Goal: Communication & Community: Answer question/provide support

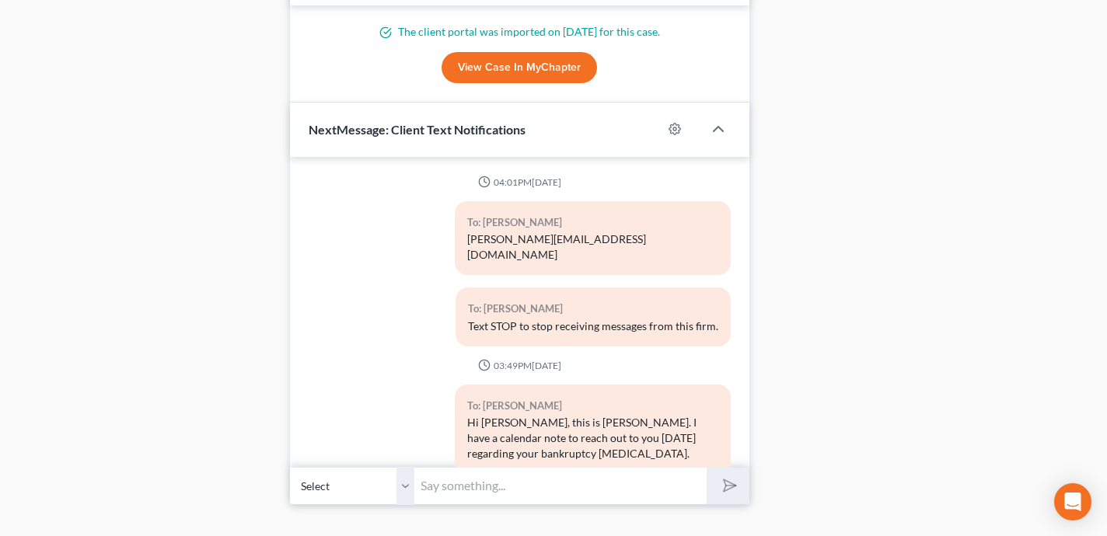
scroll to position [1149, 0]
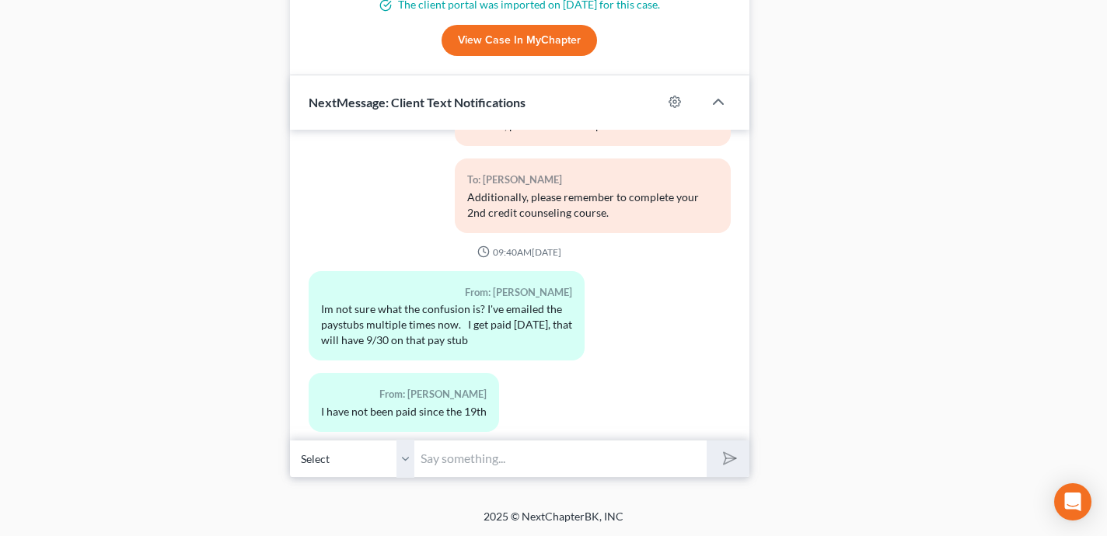
click at [556, 455] on input "text" at bounding box center [560, 459] width 292 height 38
type input "The pay stub you emailed does not cover your date of filing it won't suffice."
click at [706, 441] on button "submit" at bounding box center [727, 459] width 43 height 37
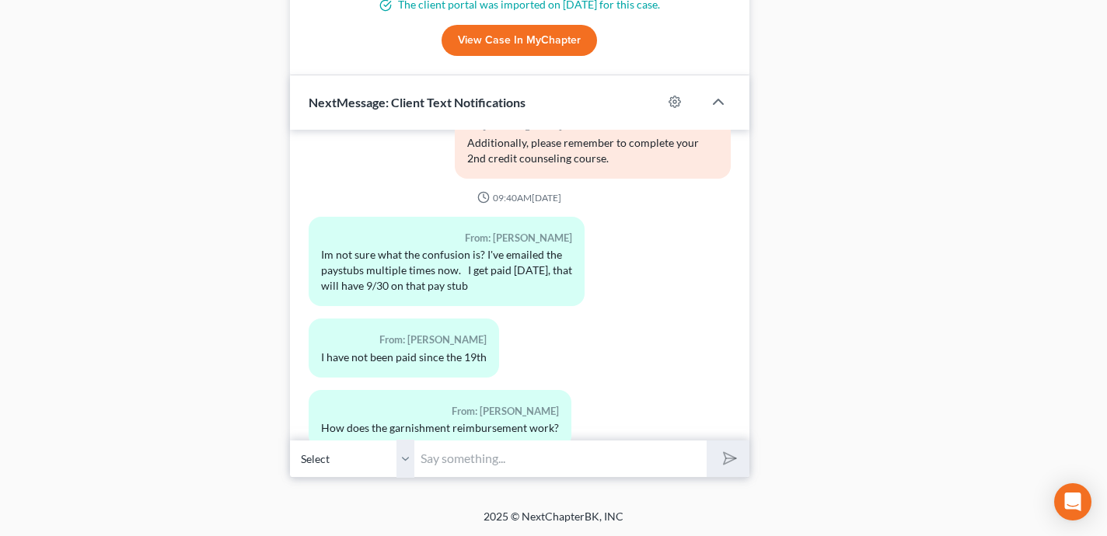
scroll to position [4193, 0]
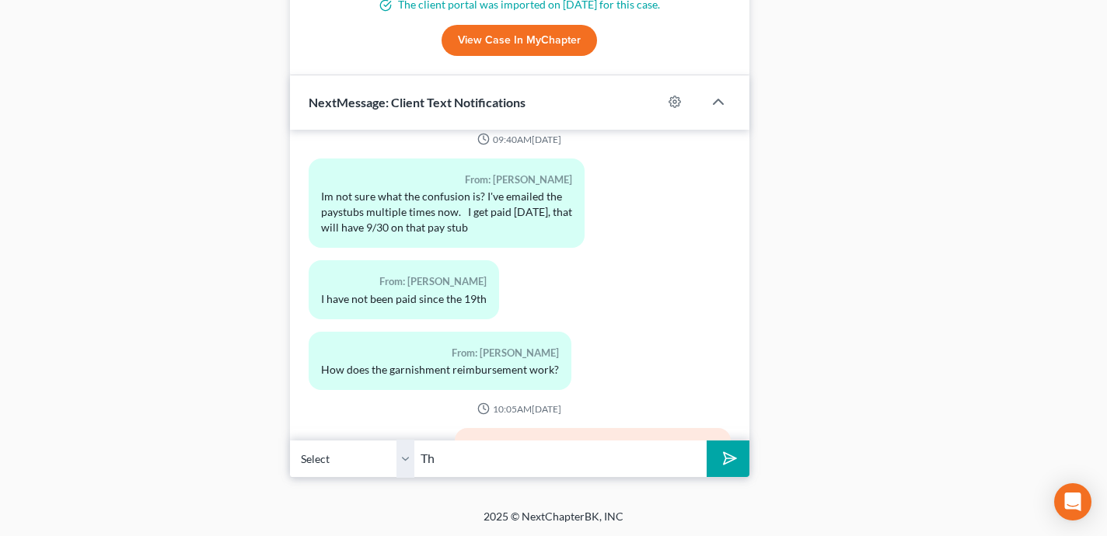
type input "T"
type input "I will need a paystub covering 9/30 once you have it. I don't need another copy…"
click at [706, 441] on button "submit" at bounding box center [727, 459] width 43 height 37
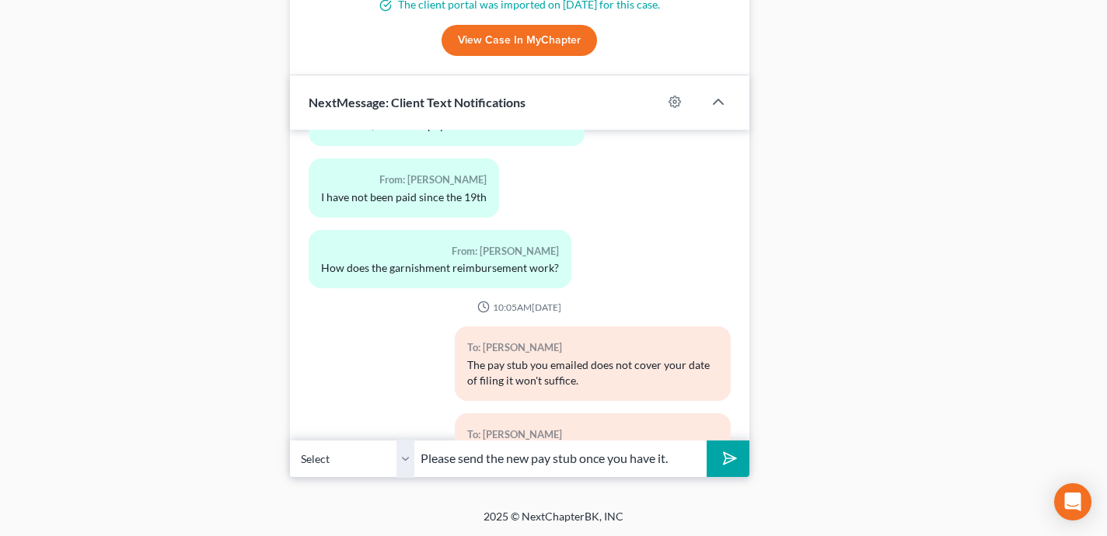
type input "Please send the new pay stub once you have it."
click at [706, 441] on button "submit" at bounding box center [727, 459] width 43 height 37
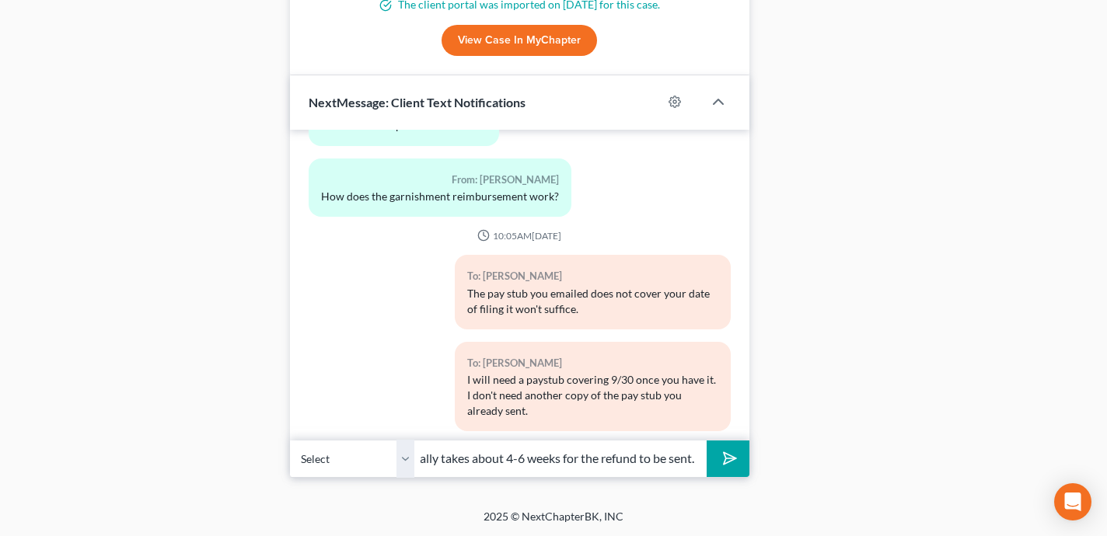
scroll to position [0, 496]
type input "The garnishment will be returned either to my office or the Trustee or to you d…"
click at [706, 441] on button "submit" at bounding box center [727, 459] width 43 height 37
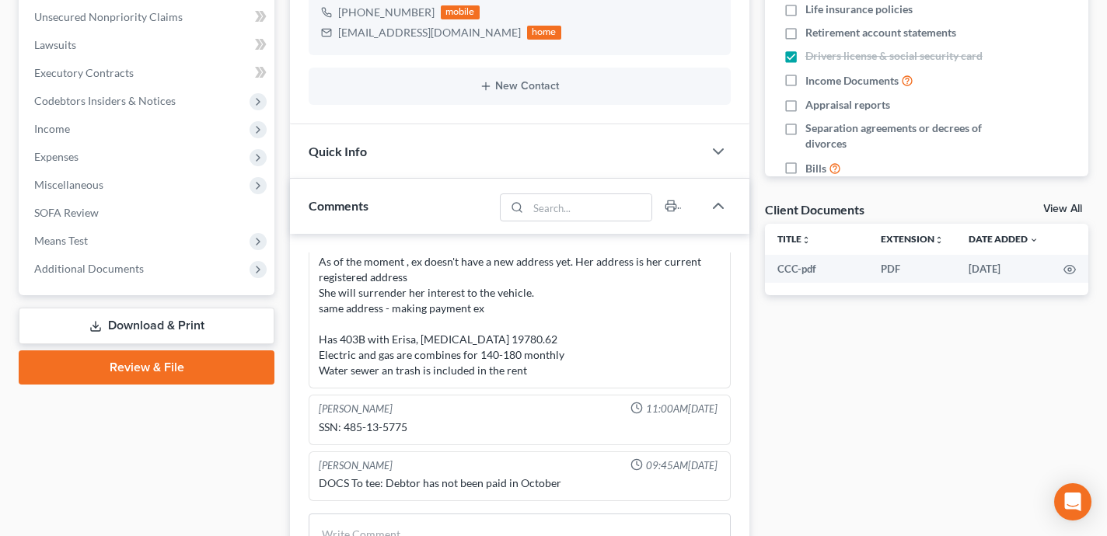
scroll to position [353, 0]
